Goal: Information Seeking & Learning: Find specific page/section

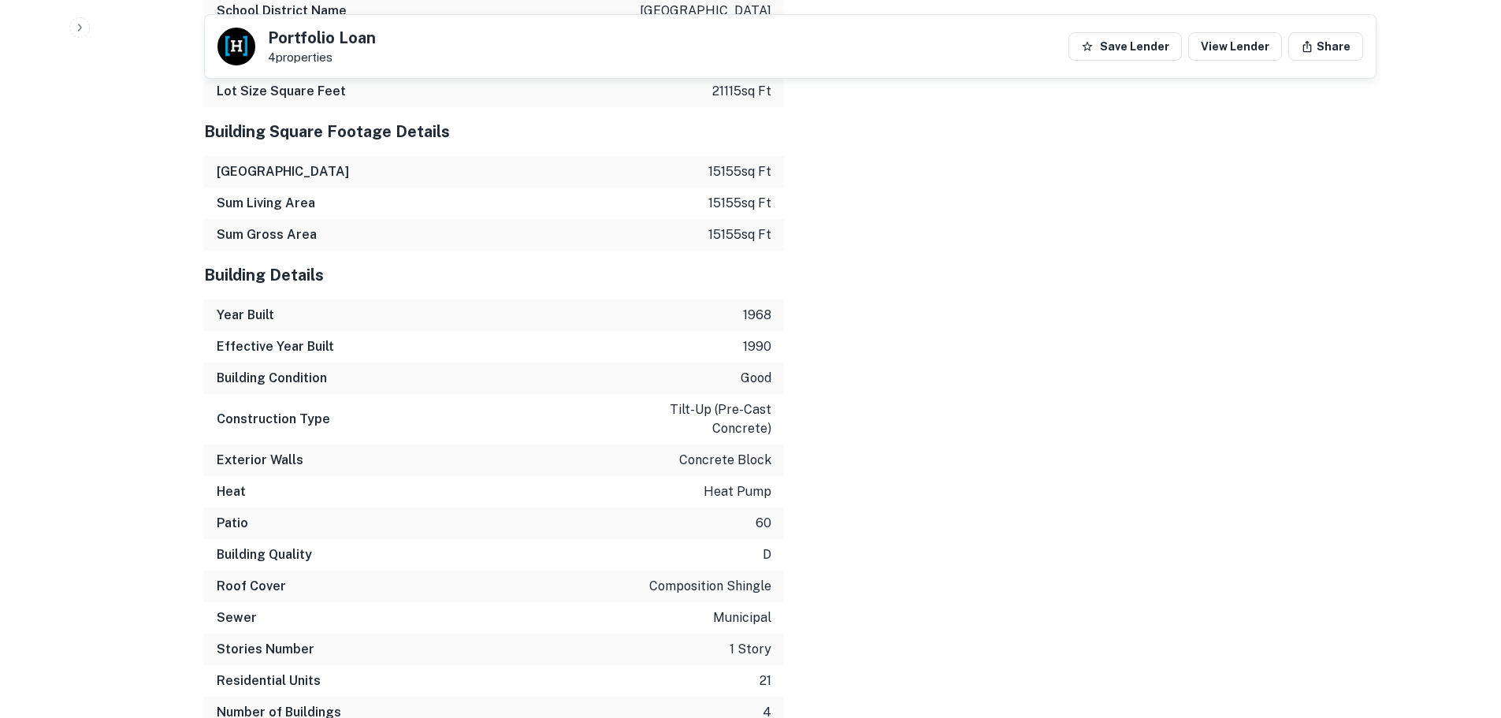
scroll to position [2529, 0]
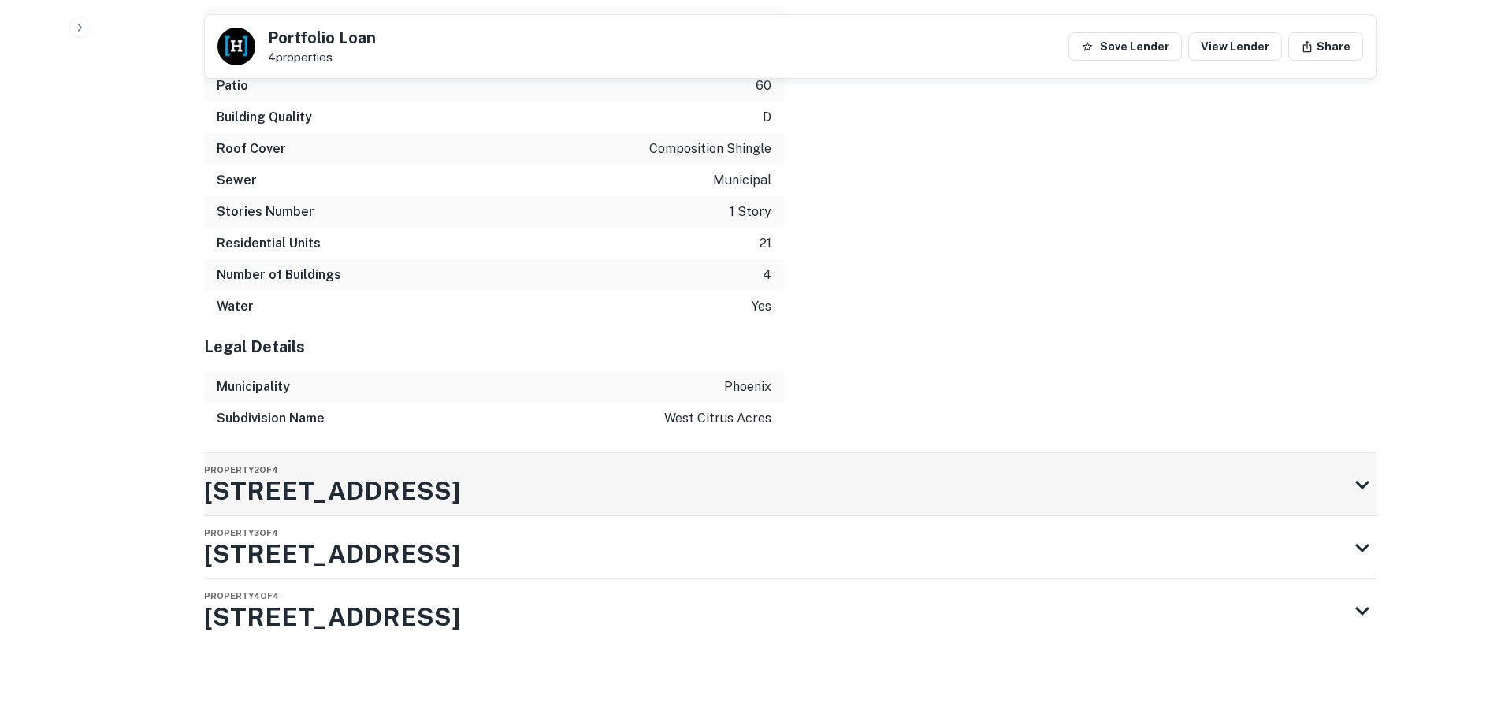
click at [765, 485] on div "Property 2 of 4 [STREET_ADDRESS]" at bounding box center [776, 484] width 1144 height 63
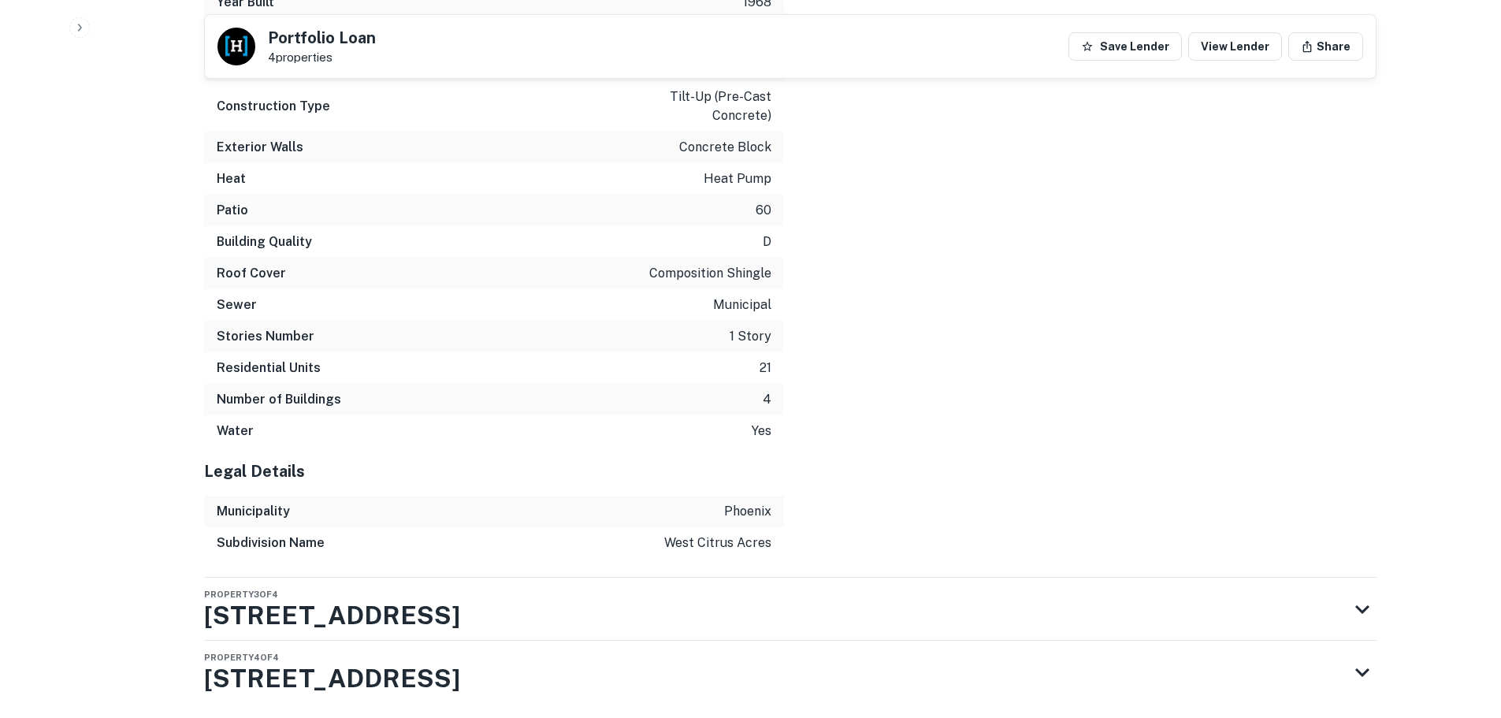
scroll to position [3906, 0]
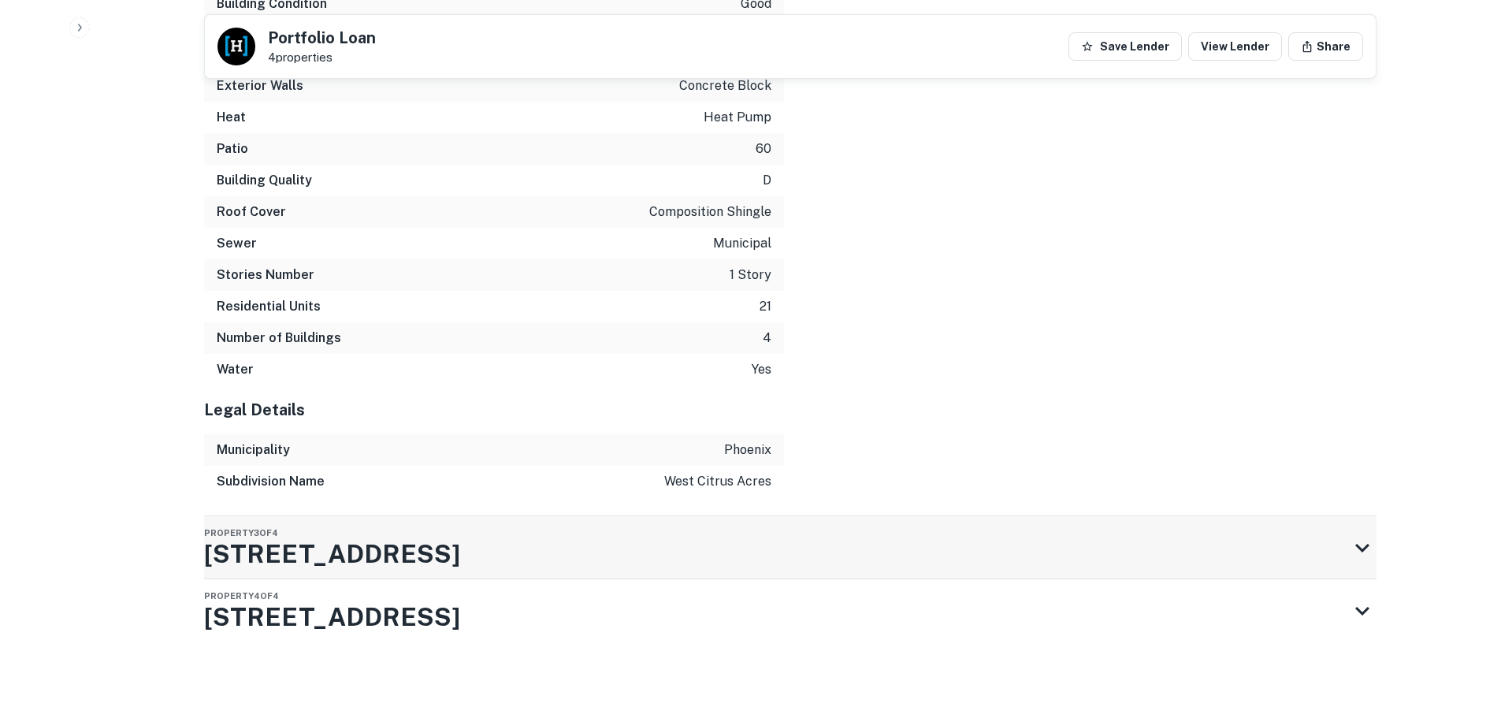
click at [785, 535] on div "Property 3 of 4 [STREET_ADDRESS]" at bounding box center [776, 547] width 1144 height 63
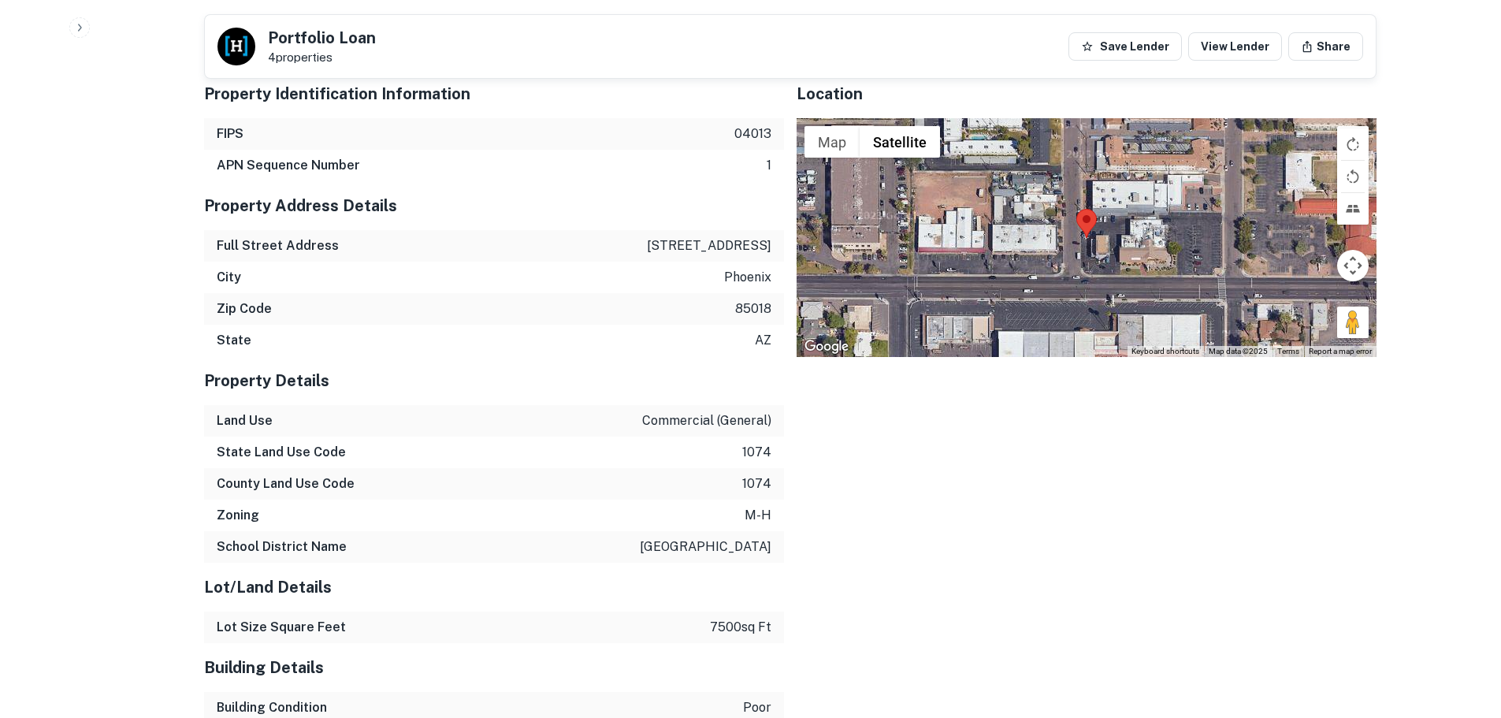
scroll to position [4805, 0]
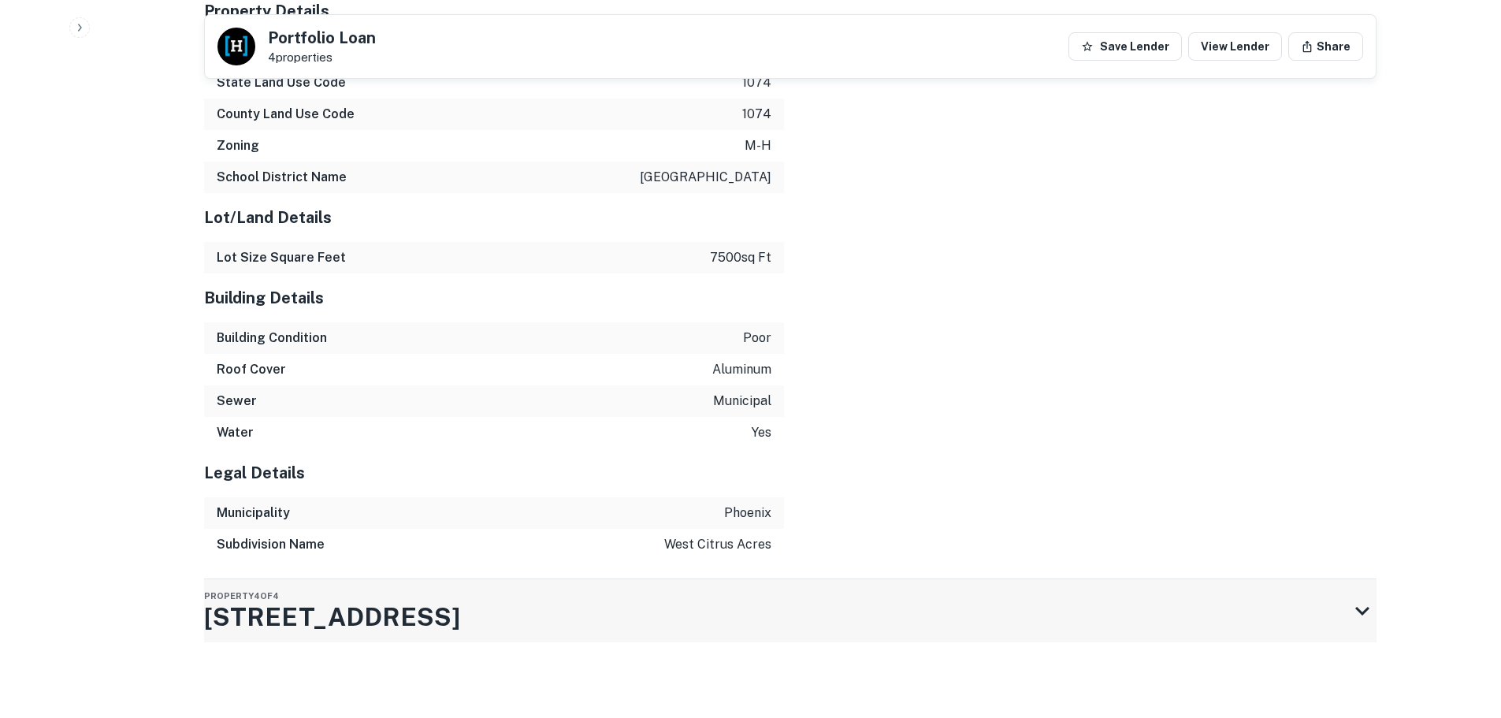
click at [827, 612] on div "Property 4 of 4 [STREET_ADDRESS]" at bounding box center [776, 610] width 1144 height 63
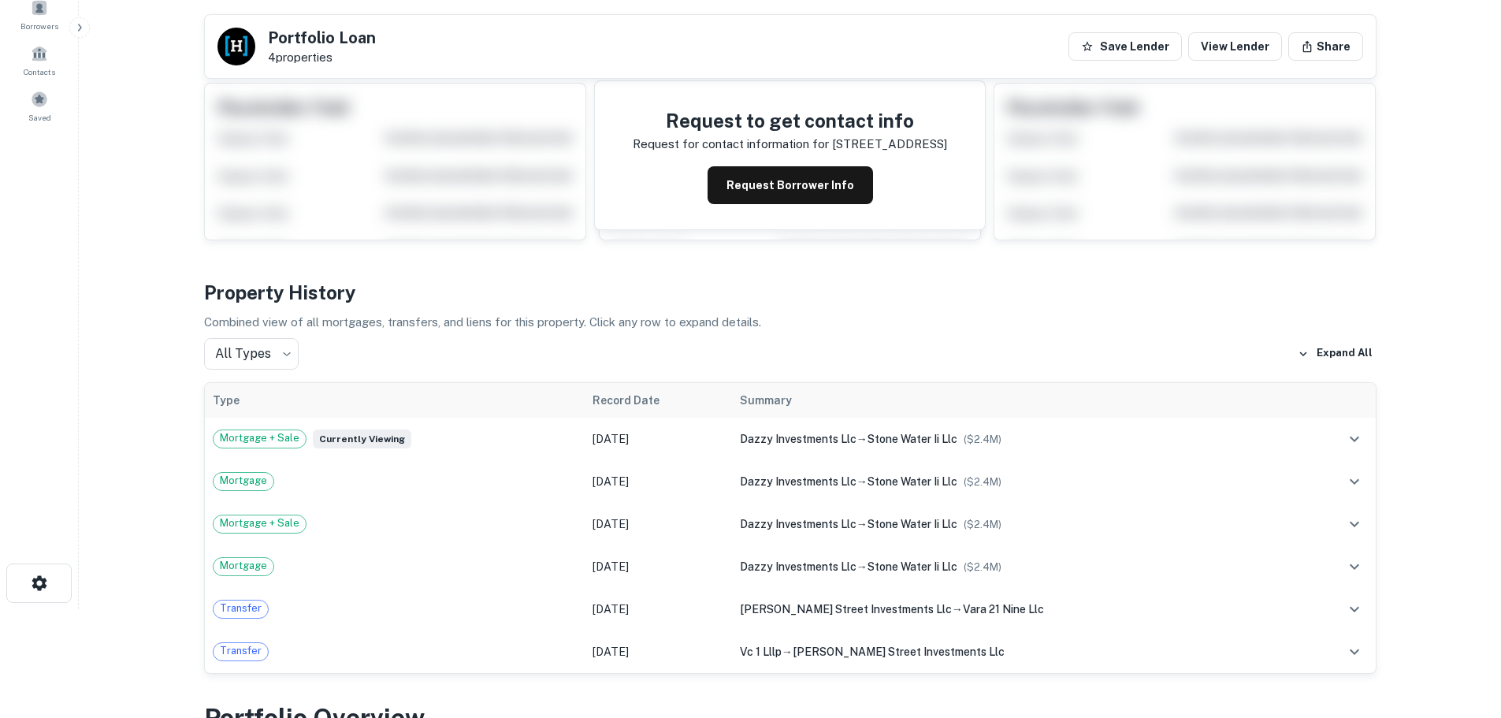
scroll to position [0, 0]
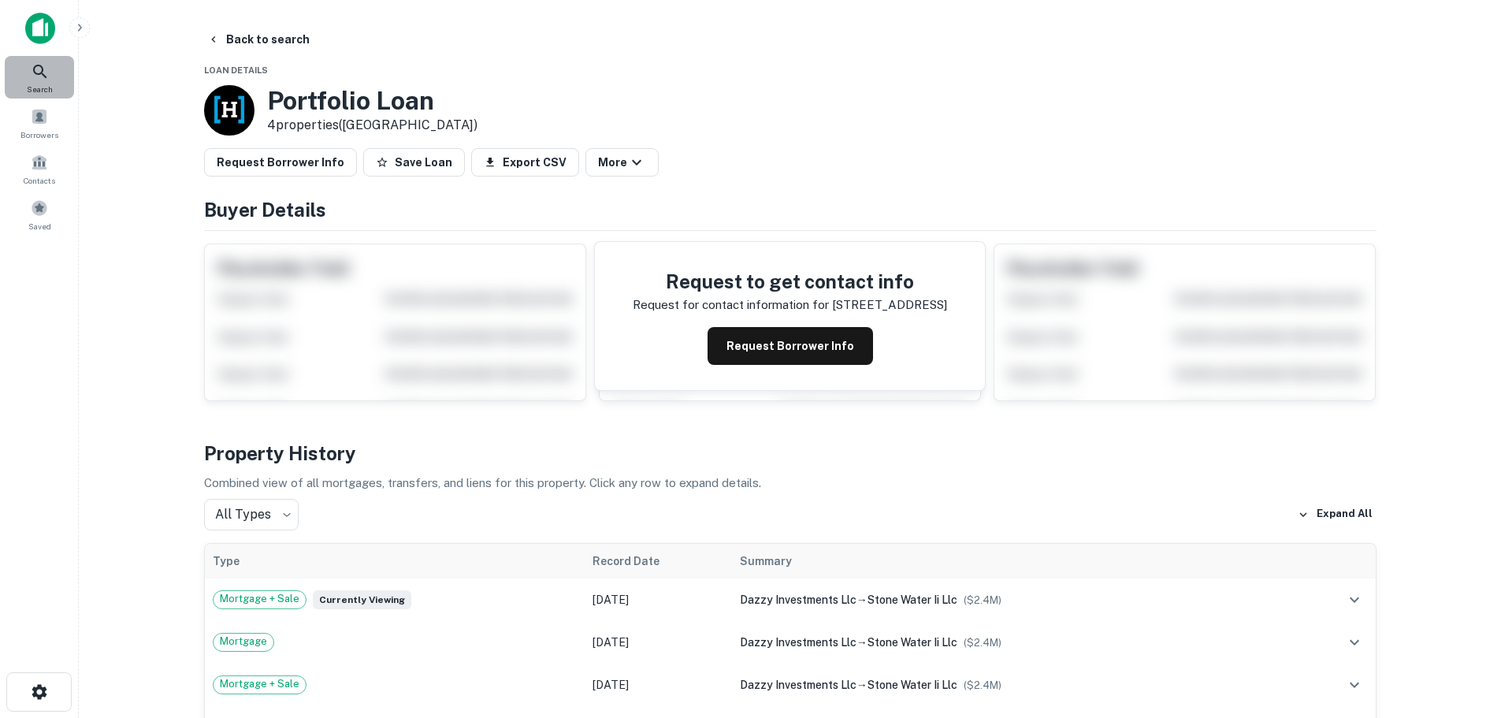
click at [36, 80] on icon at bounding box center [40, 71] width 19 height 19
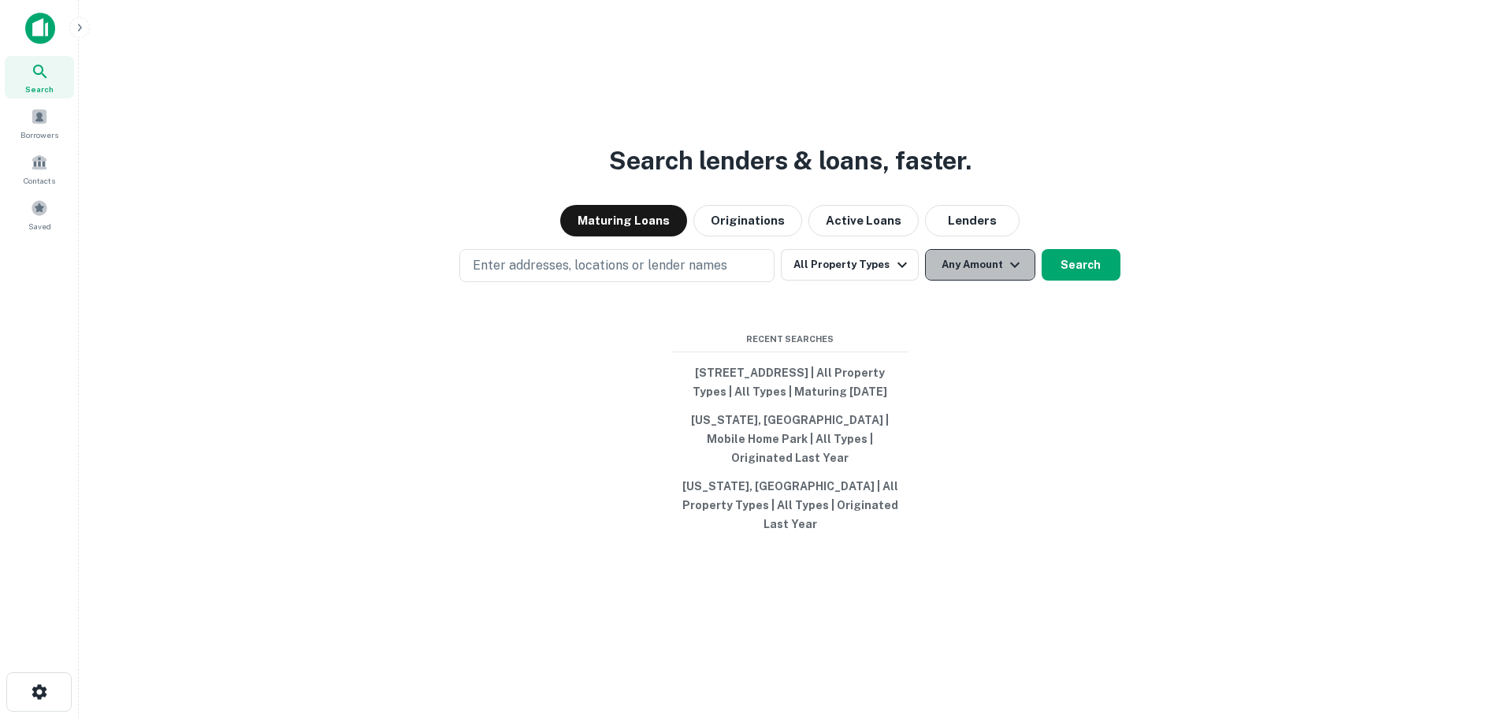
click at [960, 273] on button "Any Amount" at bounding box center [980, 265] width 110 height 32
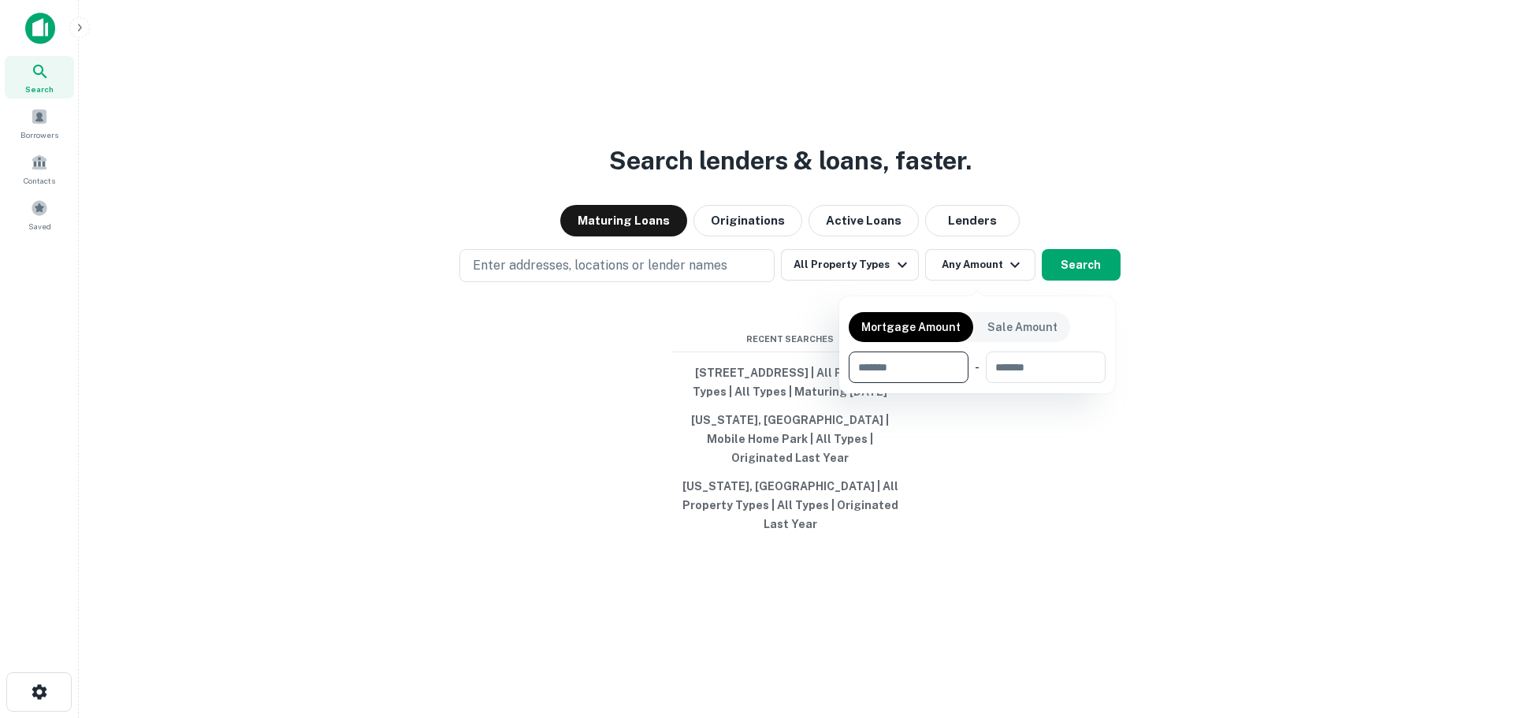
click at [1083, 132] on div at bounding box center [756, 359] width 1513 height 718
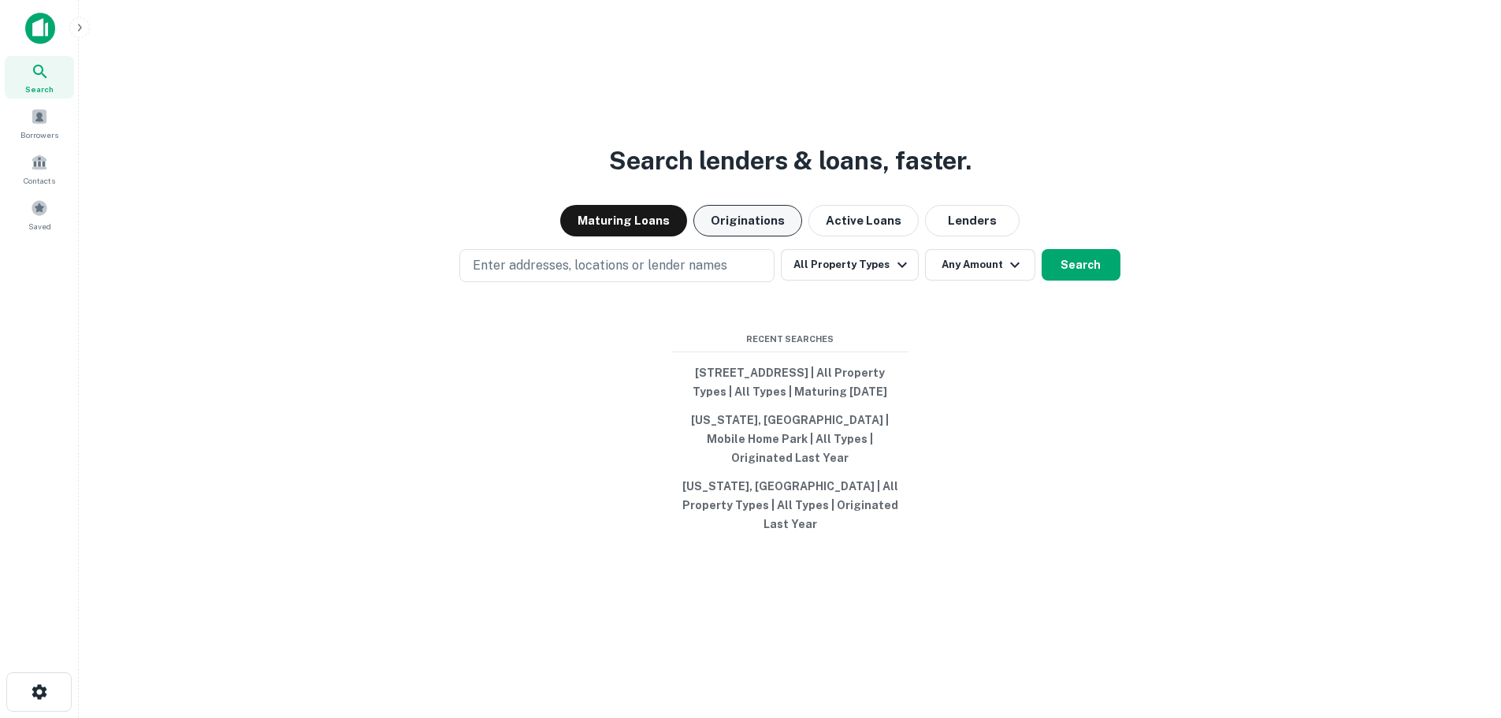
click at [758, 226] on button "Originations" at bounding box center [747, 221] width 109 height 32
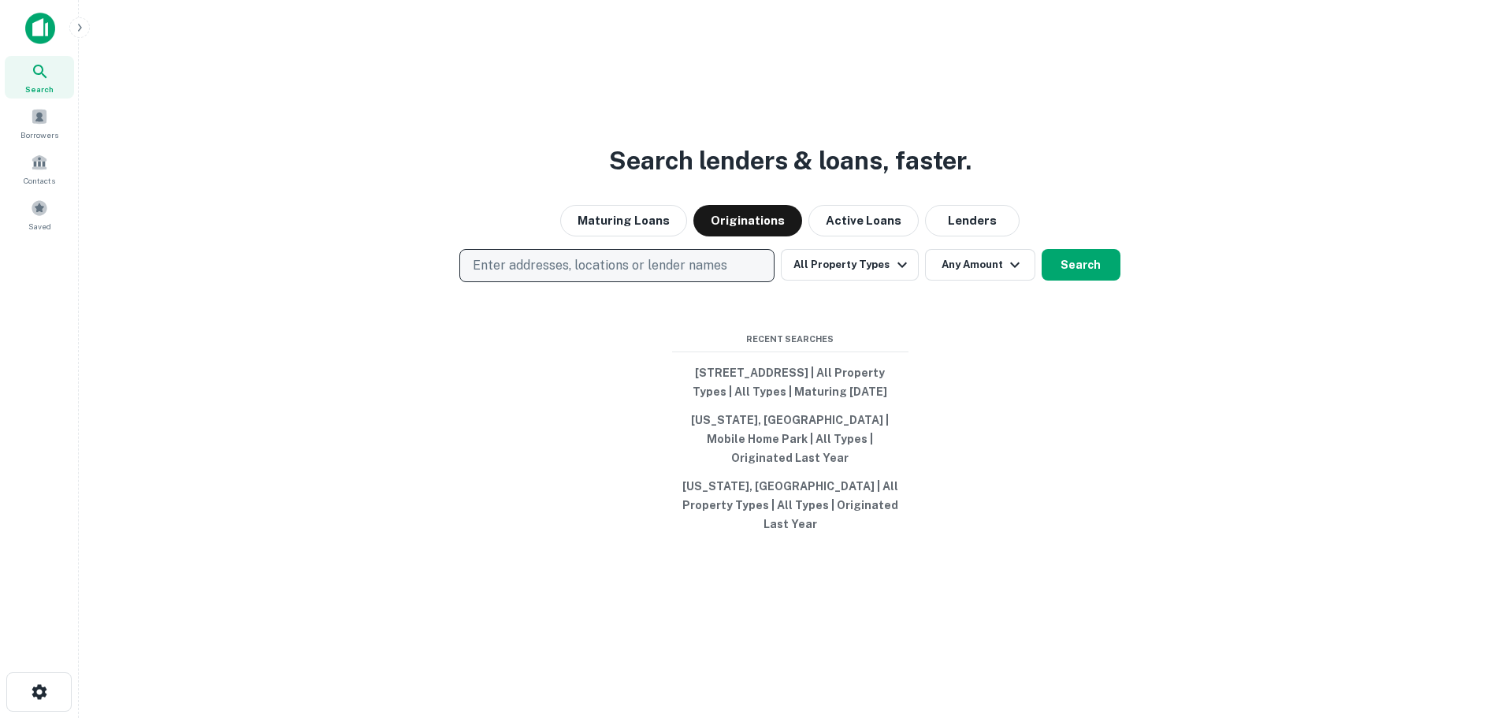
drag, startPoint x: 678, startPoint y: 274, endPoint x: 679, endPoint y: 266, distance: 8.7
click at [679, 274] on p "Enter addresses, locations or lender names" at bounding box center [600, 265] width 255 height 19
type input "*******"
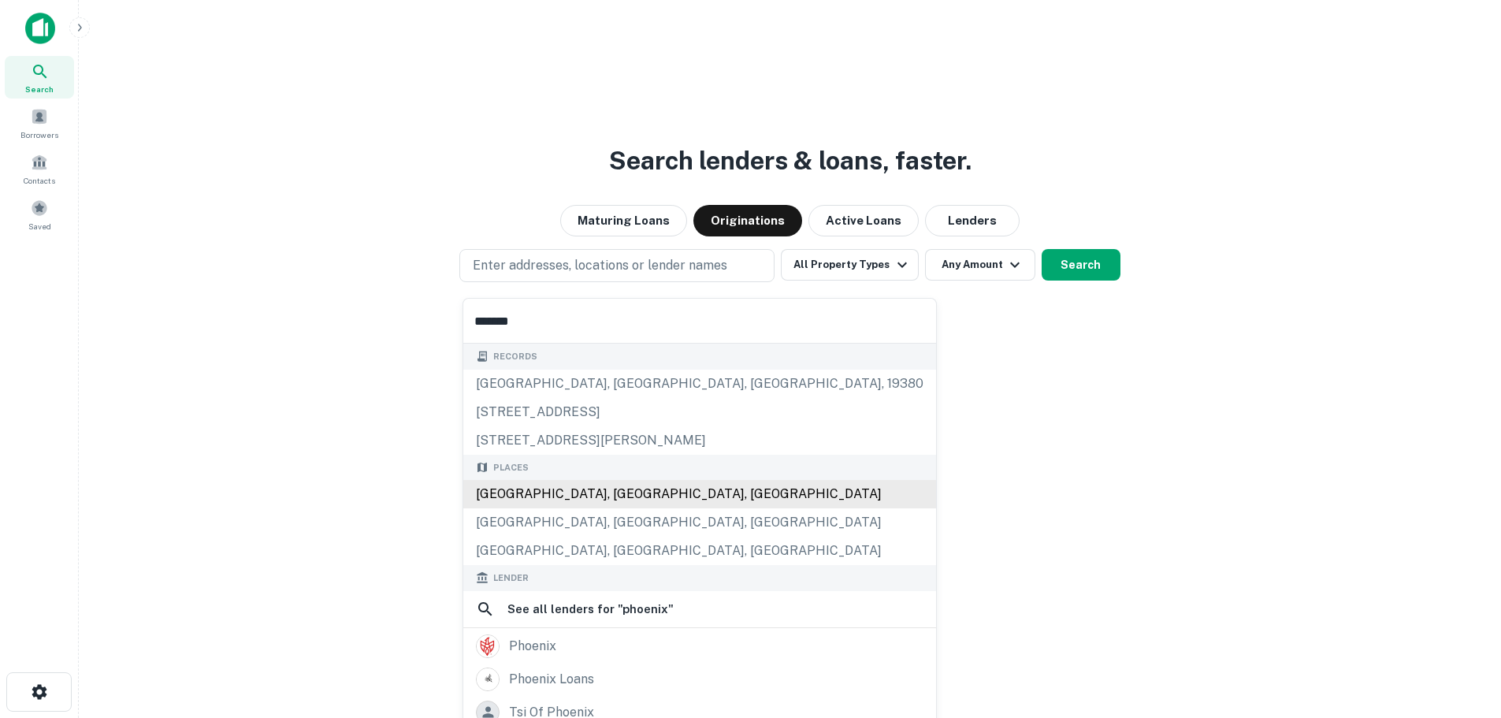
click at [579, 495] on div "Phoenix, AZ, USA" at bounding box center [699, 494] width 473 height 28
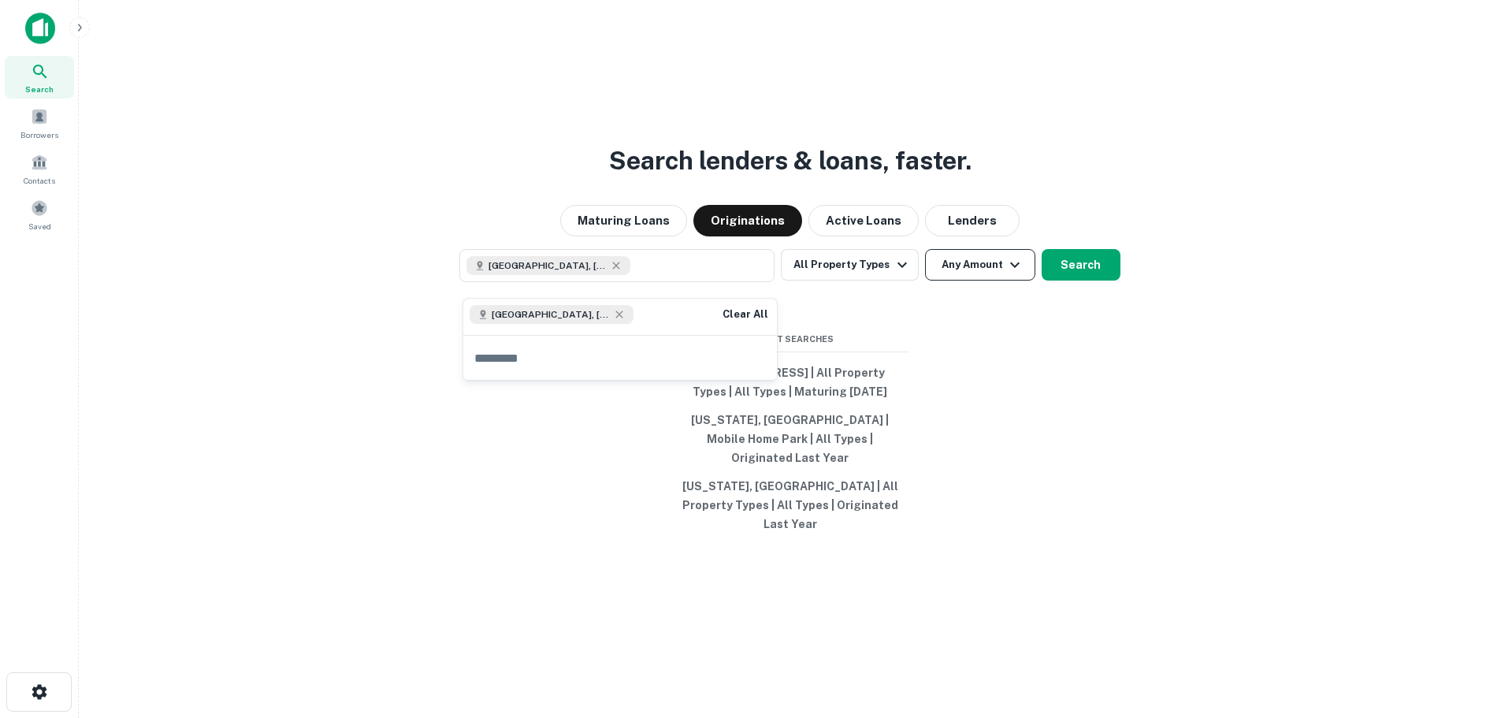
click at [965, 281] on button "Any Amount" at bounding box center [980, 265] width 110 height 32
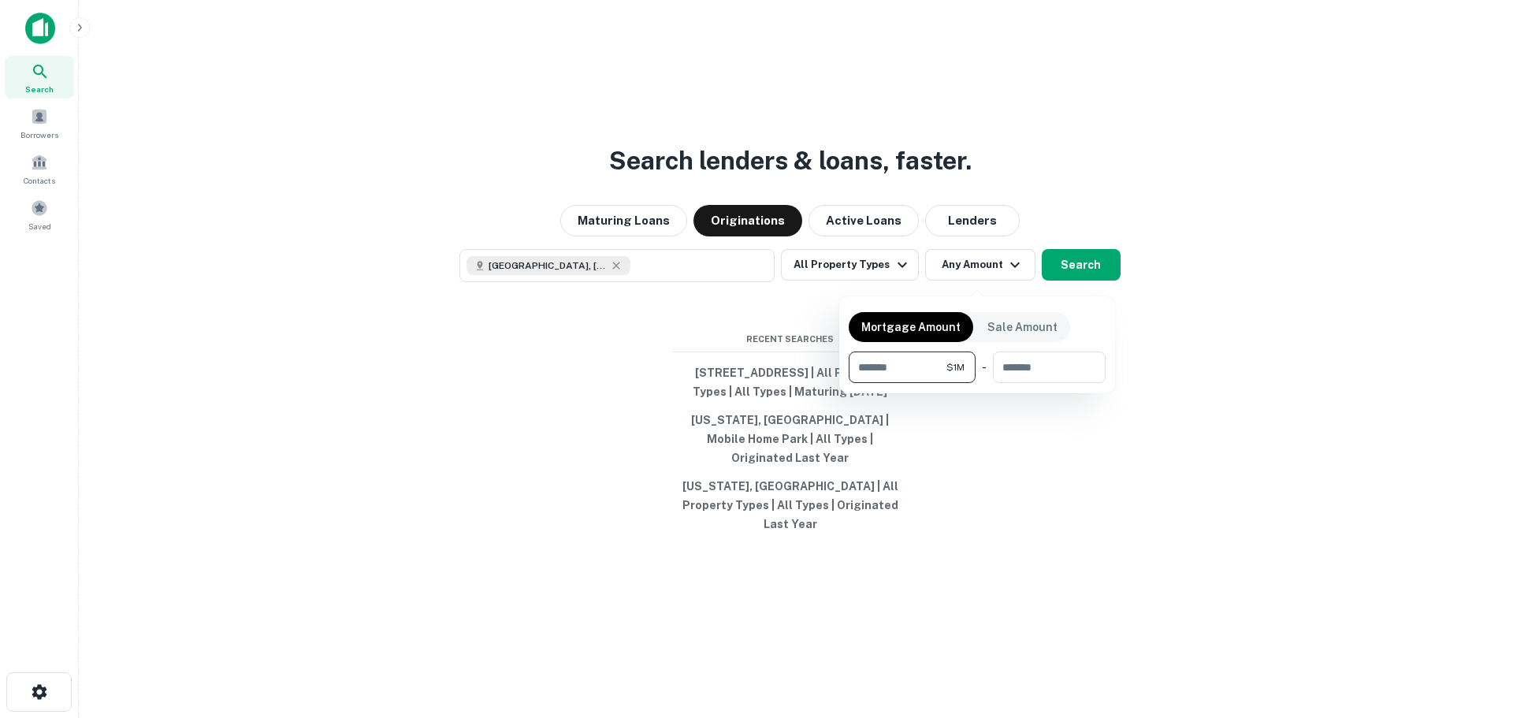
type input "*******"
click at [1212, 320] on div at bounding box center [756, 359] width 1513 height 718
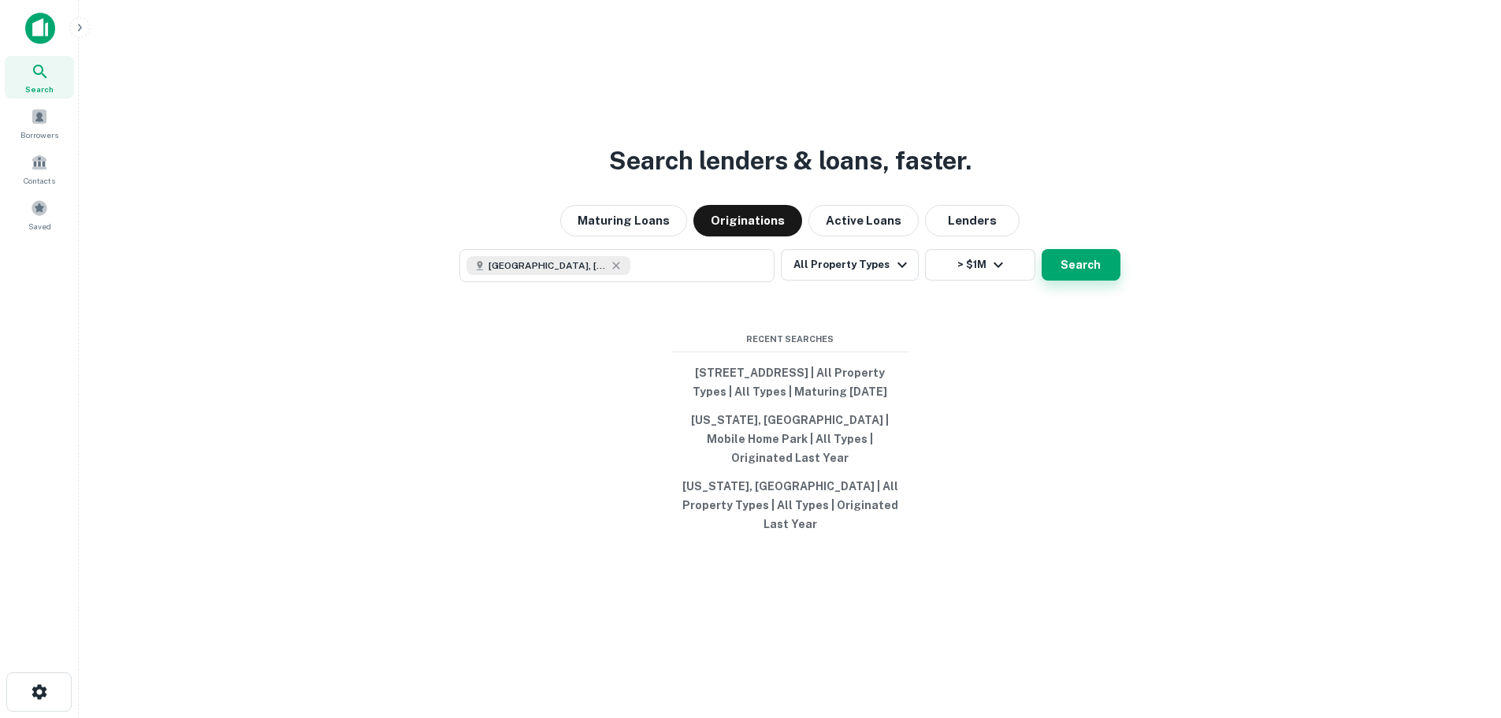
click at [1068, 269] on button "Search" at bounding box center [1081, 265] width 79 height 32
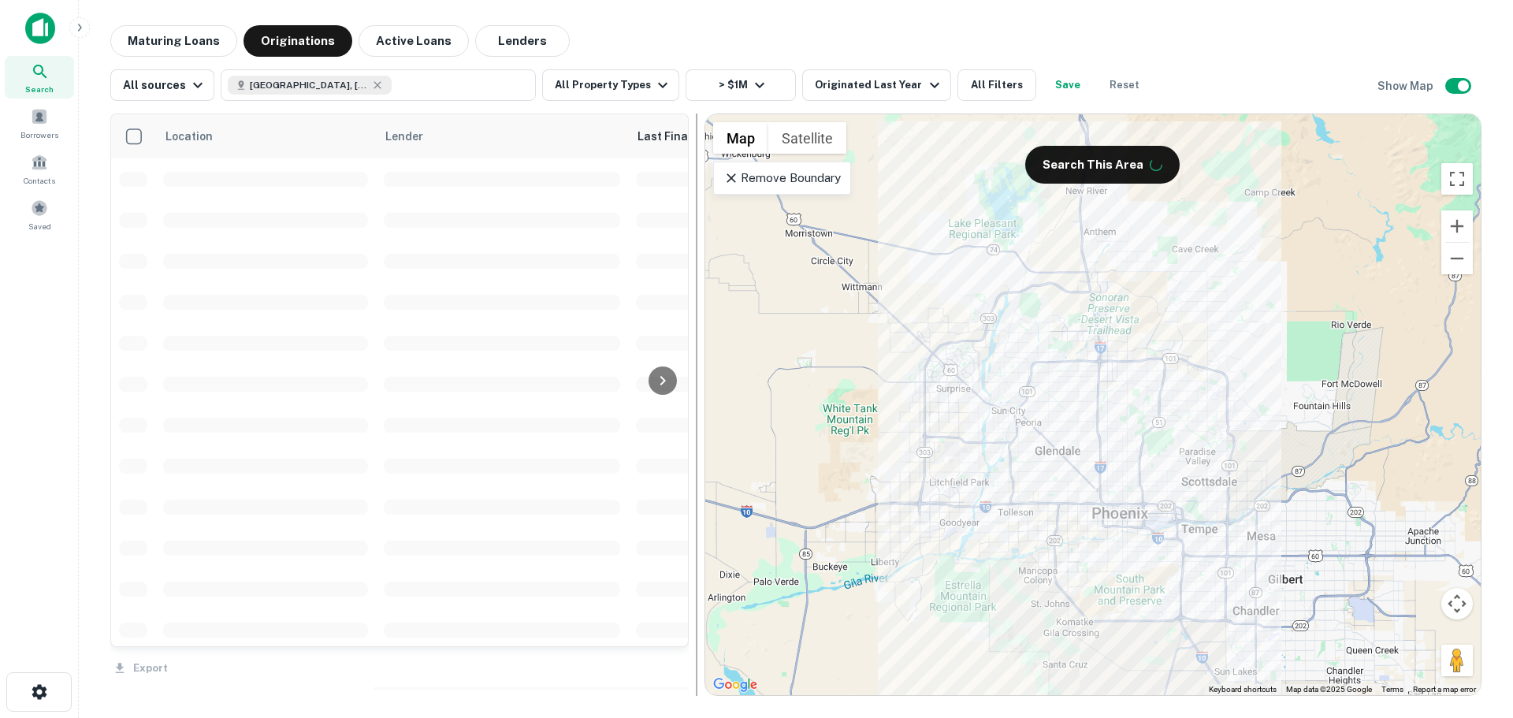
drag, startPoint x: 606, startPoint y: 400, endPoint x: 692, endPoint y: 398, distance: 85.9
click at [692, 398] on div at bounding box center [697, 404] width 16 height 582
click at [782, 191] on div "Remove Boundary" at bounding box center [782, 178] width 138 height 33
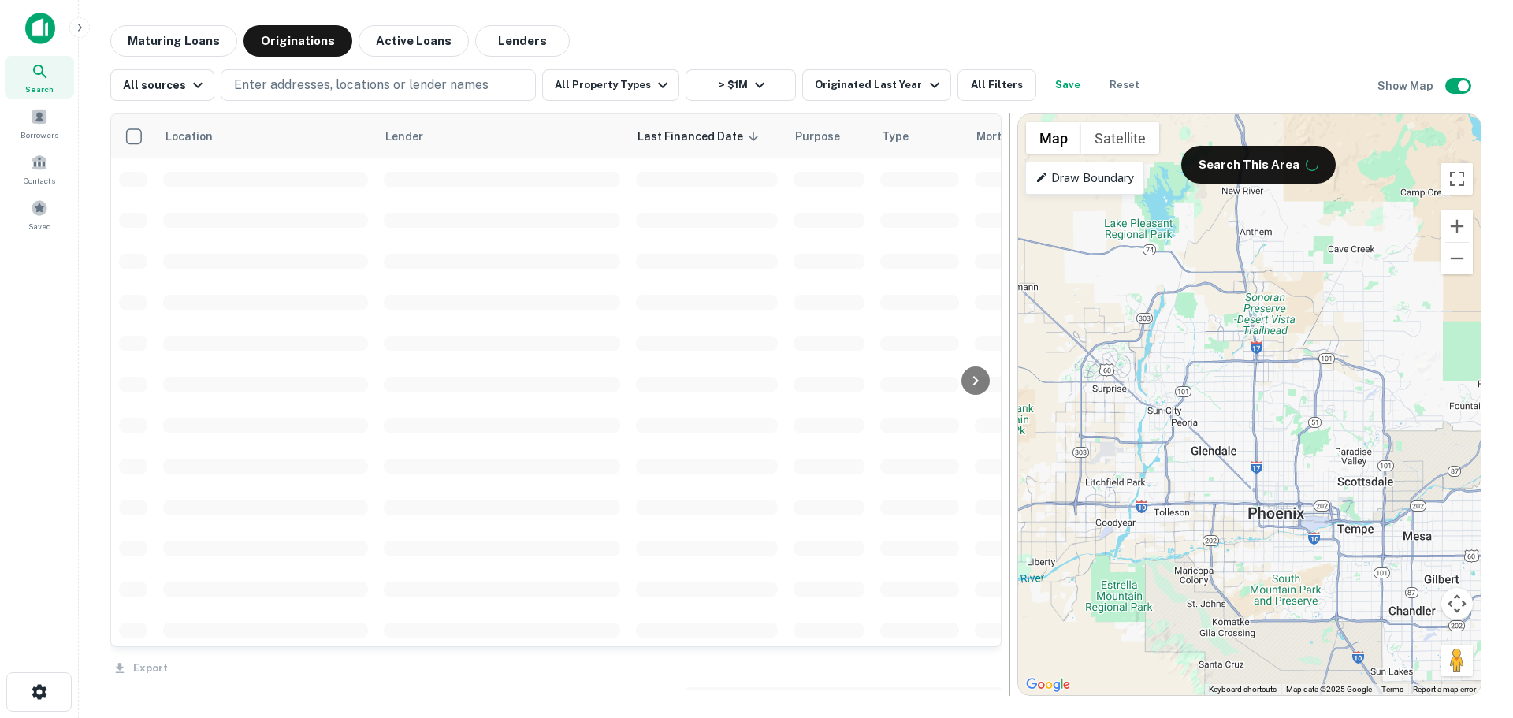
drag, startPoint x: 708, startPoint y: 429, endPoint x: 1010, endPoint y: 429, distance: 302.6
click at [1010, 429] on div at bounding box center [1010, 404] width 2 height 582
click at [712, 14] on main "Maturing Loans Originations Active Loans Lenders All sources Enter addresses, l…" at bounding box center [796, 359] width 1434 height 718
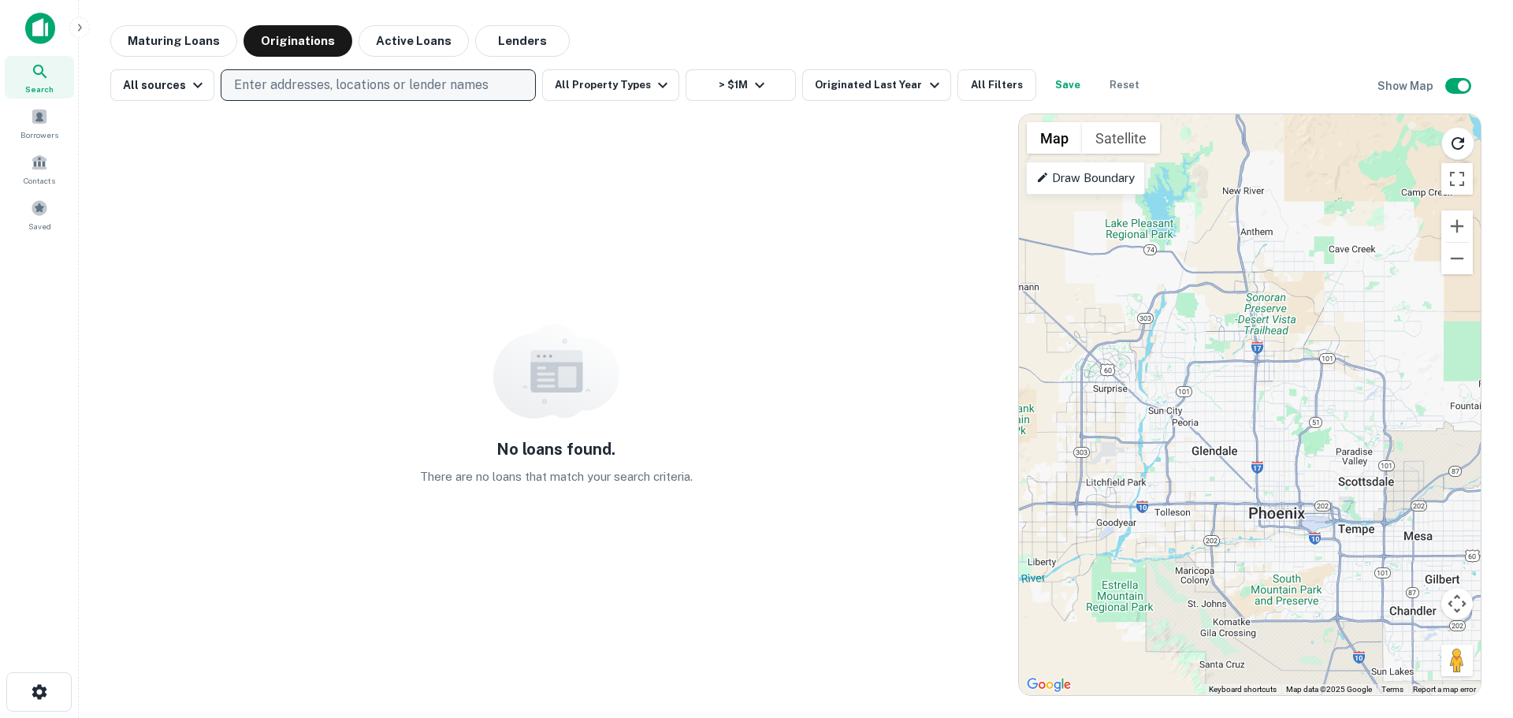
click at [407, 89] on p "Enter addresses, locations or lender names" at bounding box center [361, 85] width 255 height 19
click at [439, 83] on p "Enter addresses, locations or lender names" at bounding box center [361, 85] width 255 height 19
click at [440, 83] on p "Enter addresses, locations or lender names" at bounding box center [361, 85] width 255 height 19
type input "*****"
click at [483, 207] on button "Update" at bounding box center [491, 210] width 67 height 28
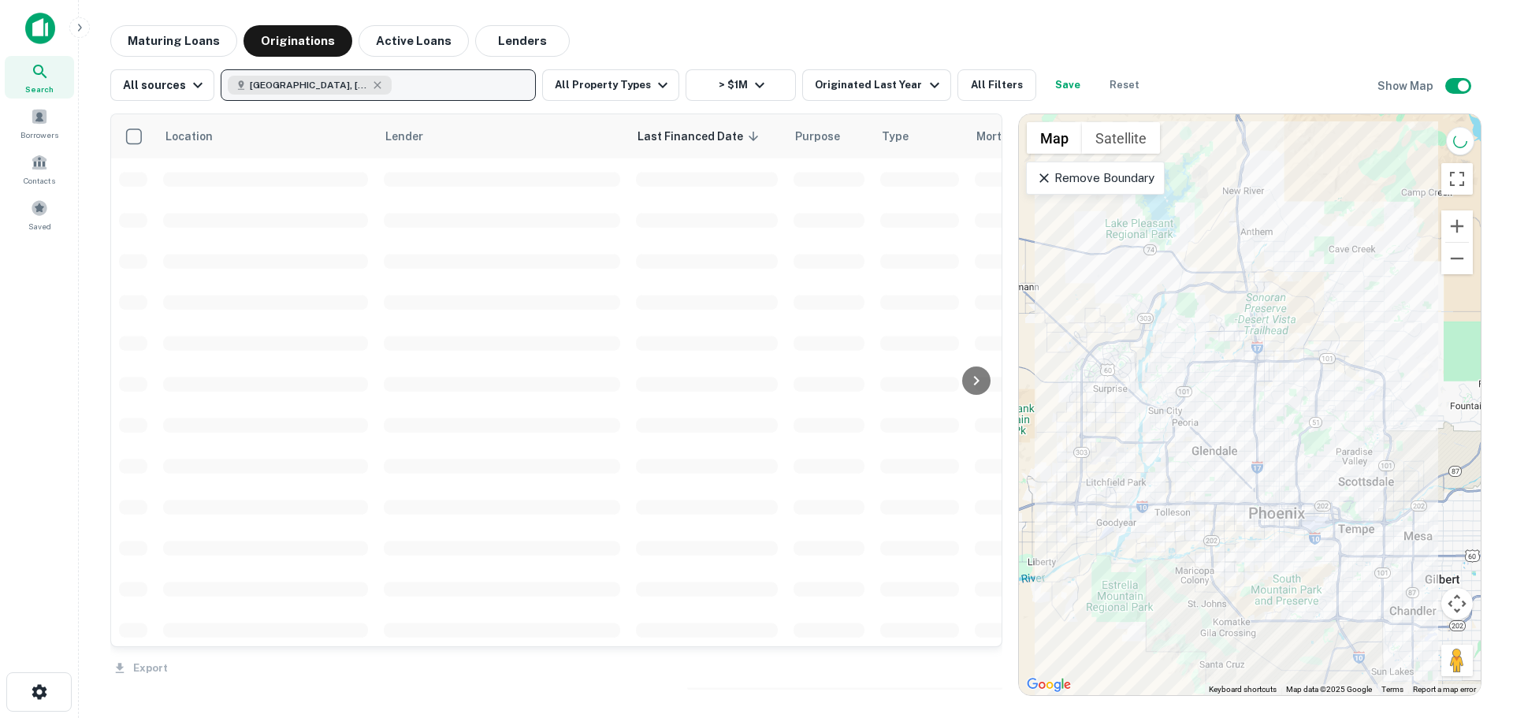
click at [782, 36] on div "Maturing Loans Originations Active Loans Lenders" at bounding box center [795, 41] width 1371 height 32
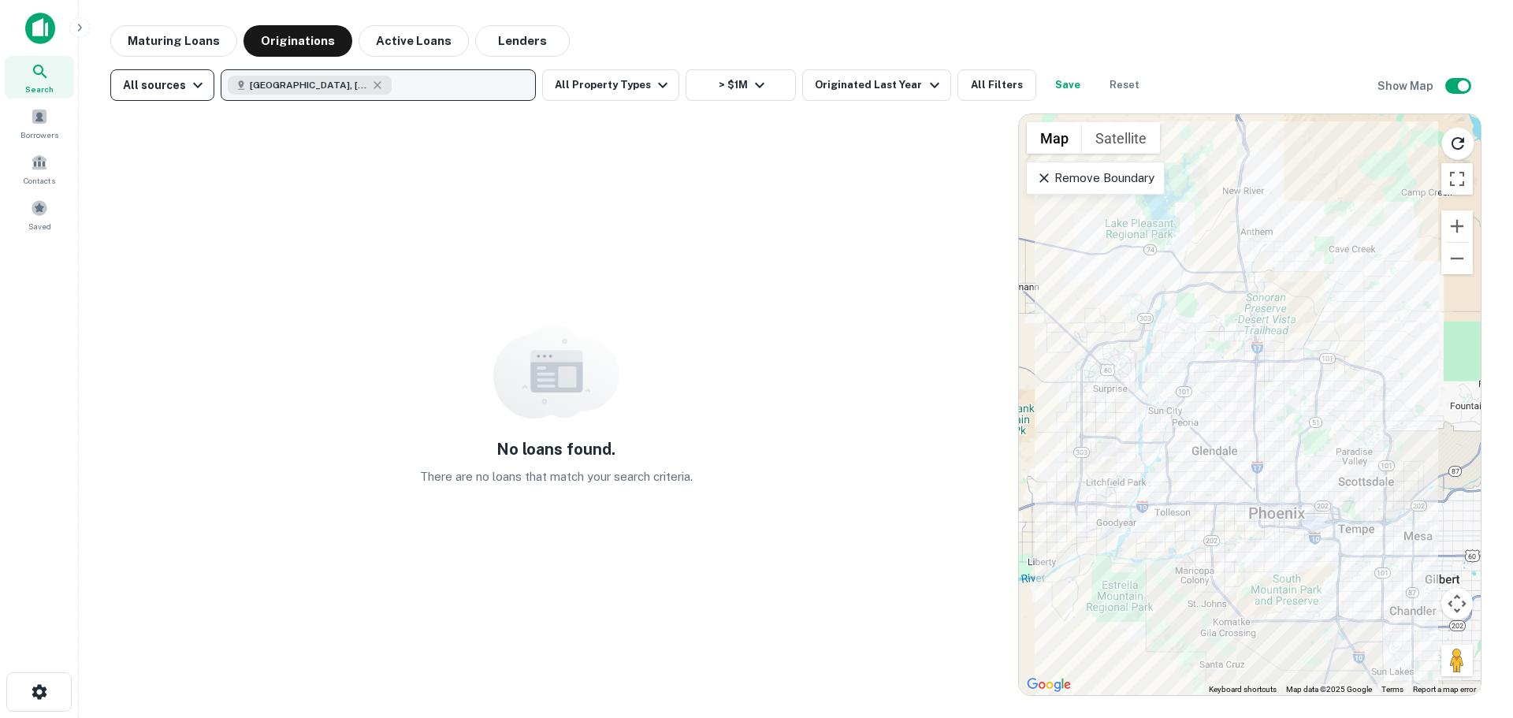
click at [203, 96] on button "All sources" at bounding box center [162, 85] width 104 height 32
click at [687, 16] on div at bounding box center [756, 359] width 1513 height 718
click at [750, 89] on icon "button" at bounding box center [759, 85] width 19 height 19
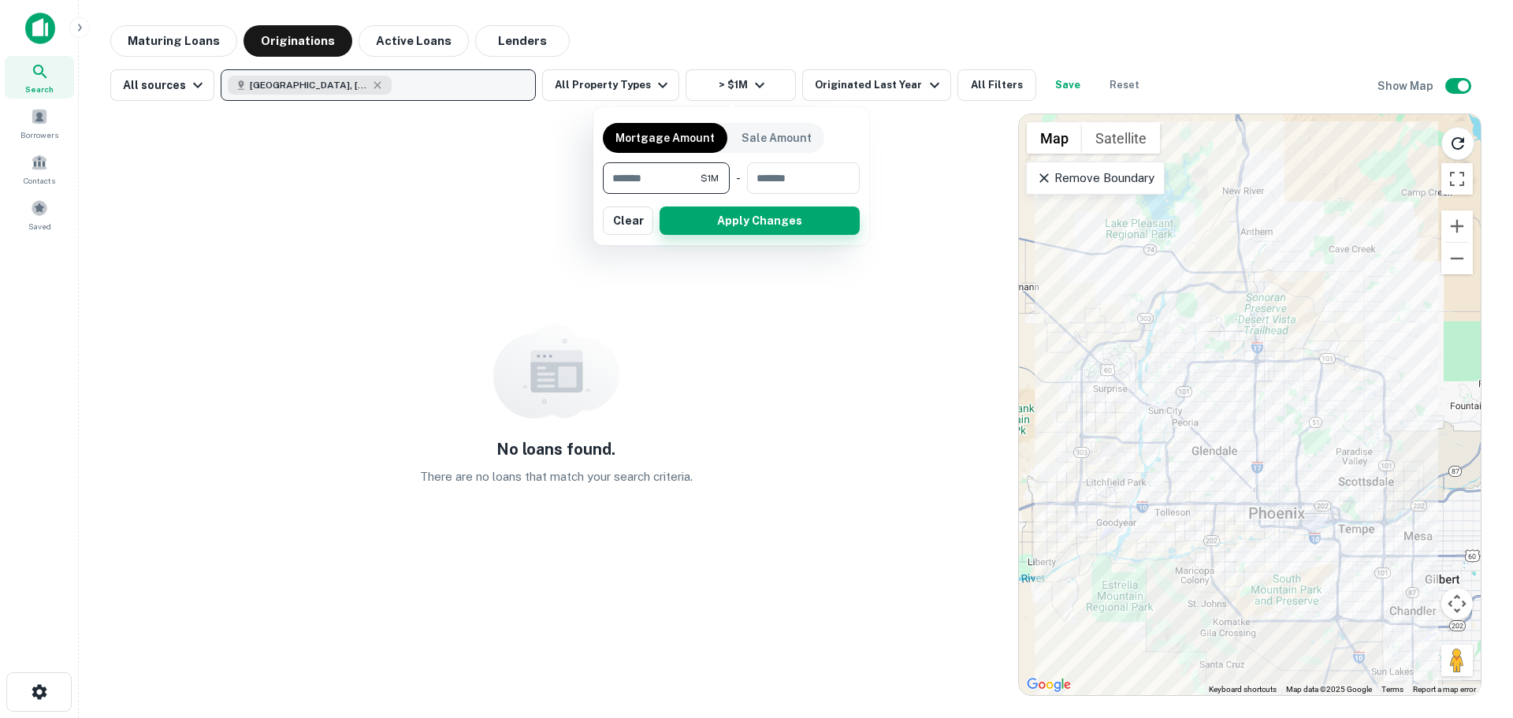
click at [734, 214] on button "Apply Changes" at bounding box center [760, 220] width 200 height 28
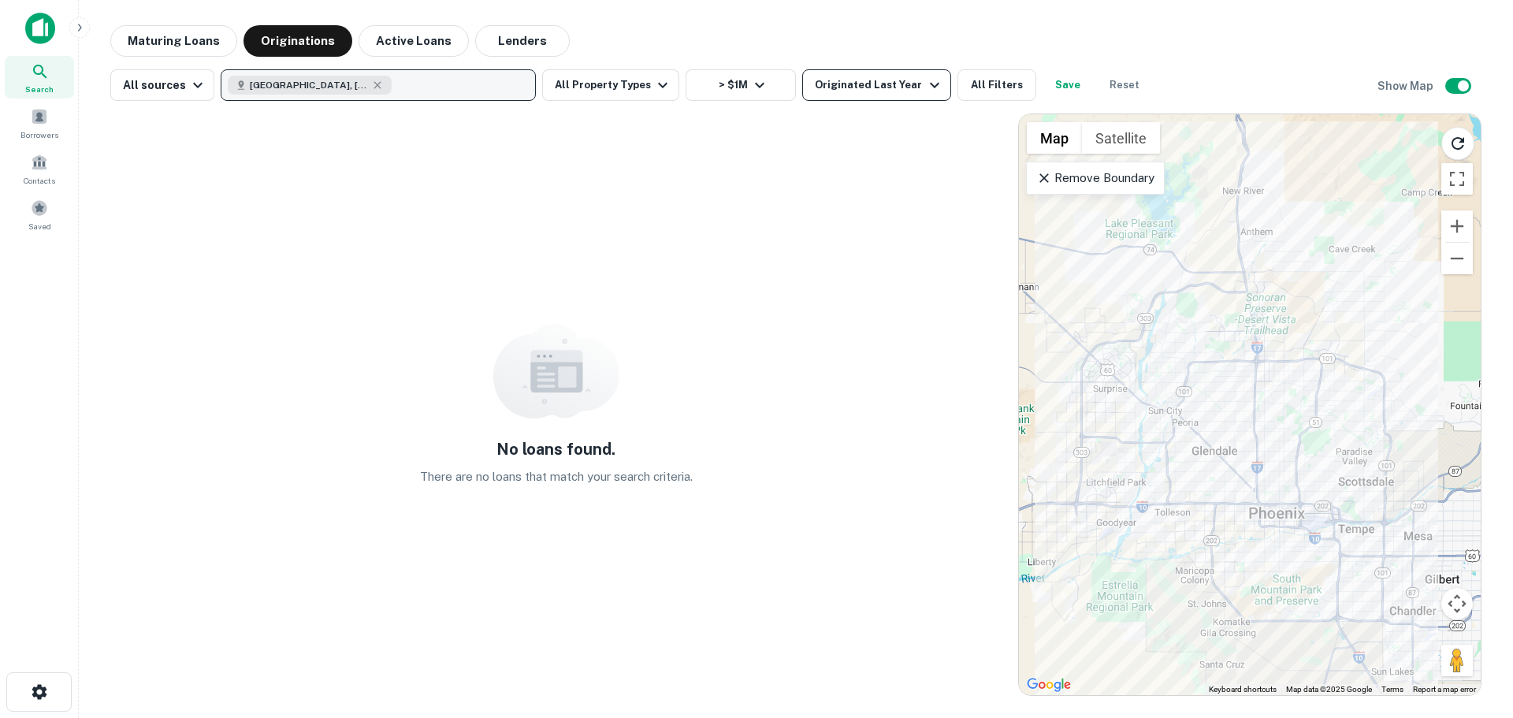
click at [901, 83] on div "Originated Last Year" at bounding box center [879, 85] width 128 height 19
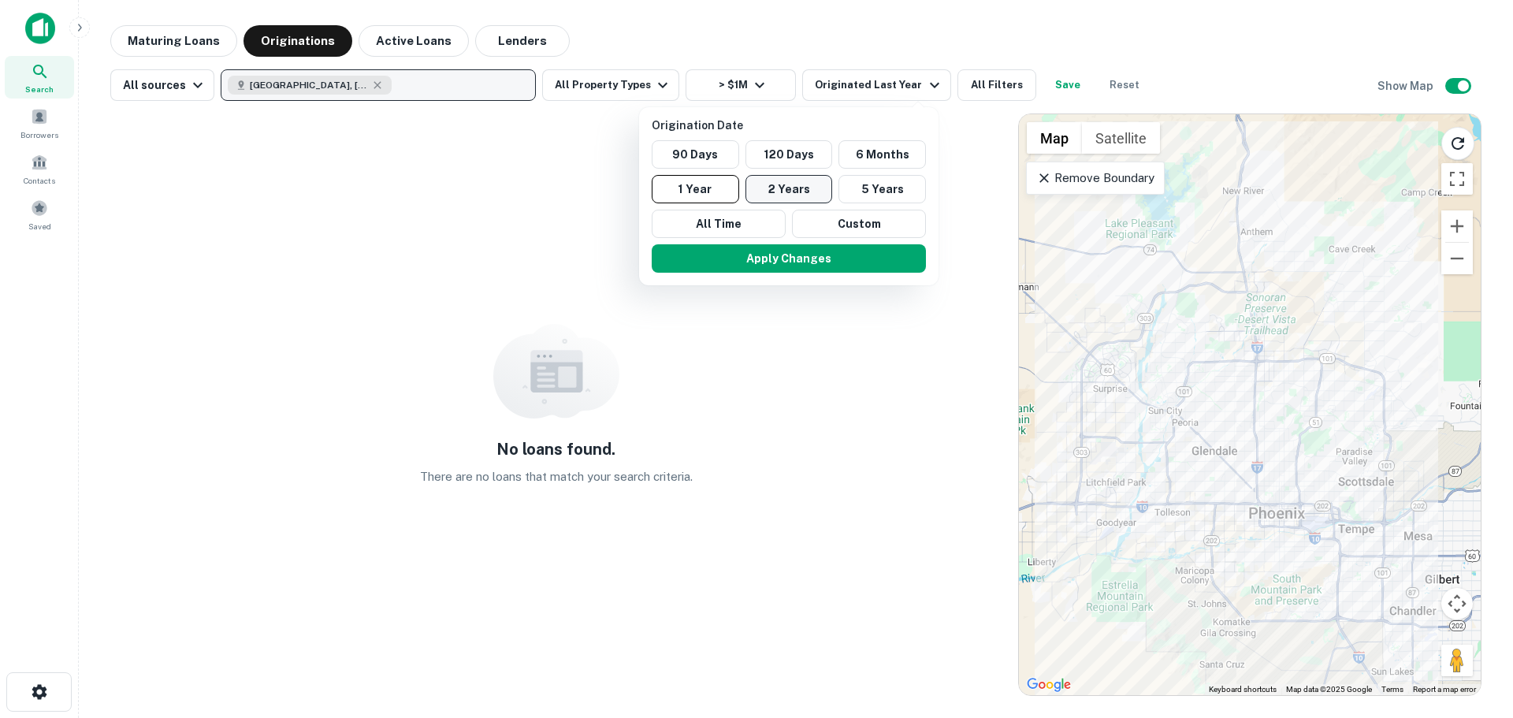
click at [778, 193] on button "2 Years" at bounding box center [788, 189] width 87 height 28
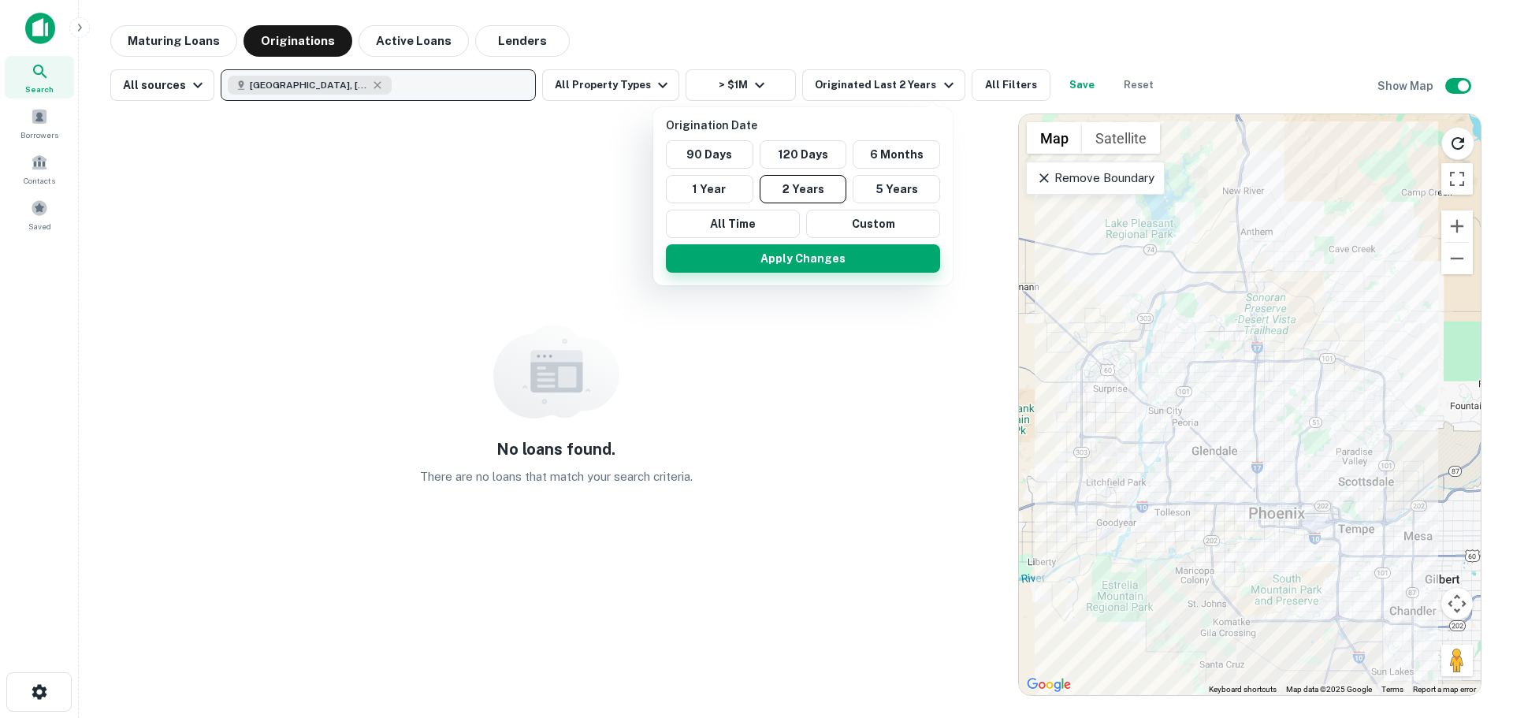
click at [799, 251] on button "Apply Changes" at bounding box center [803, 258] width 274 height 28
